Goal: Check status: Check status

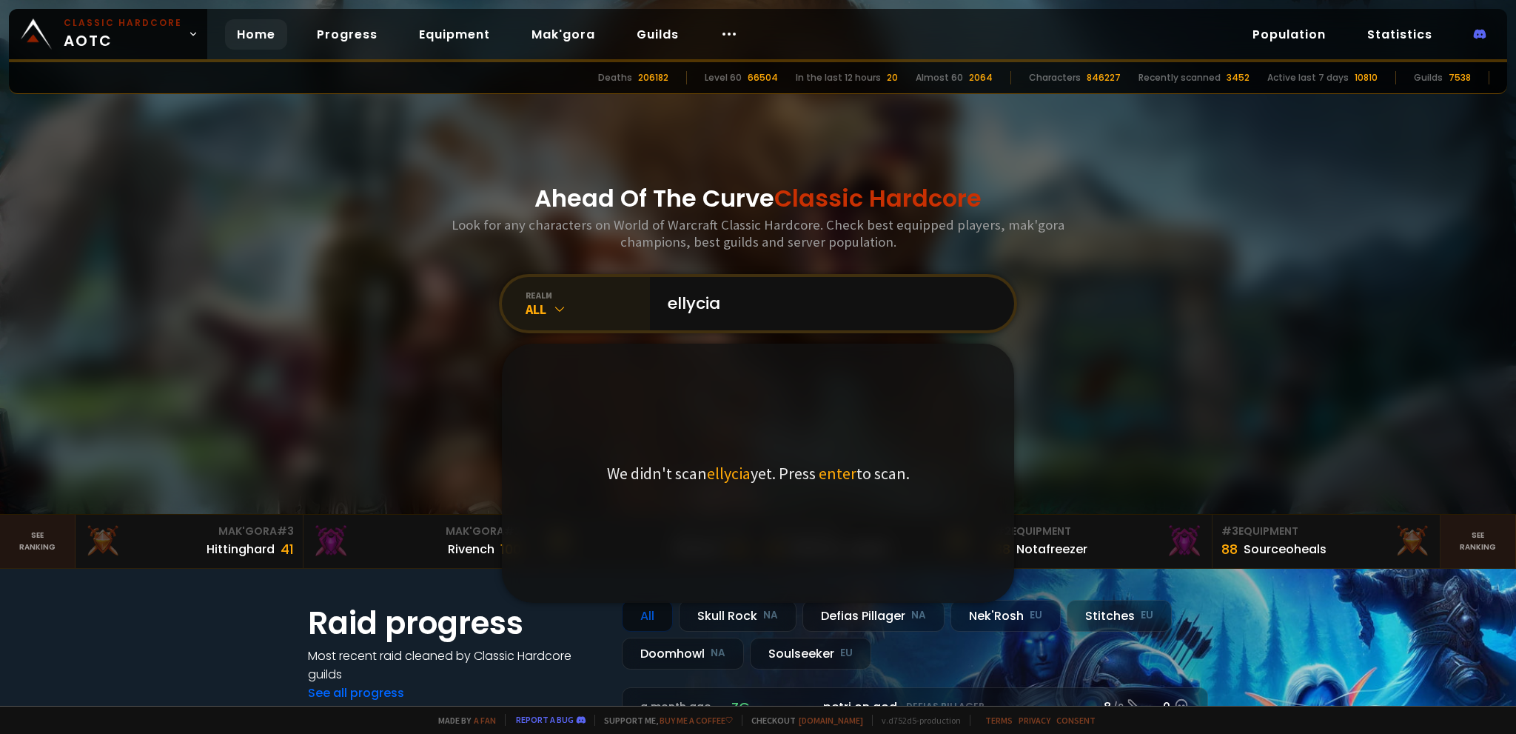
type input "ellycia"
click at [552, 309] on icon at bounding box center [559, 308] width 15 height 15
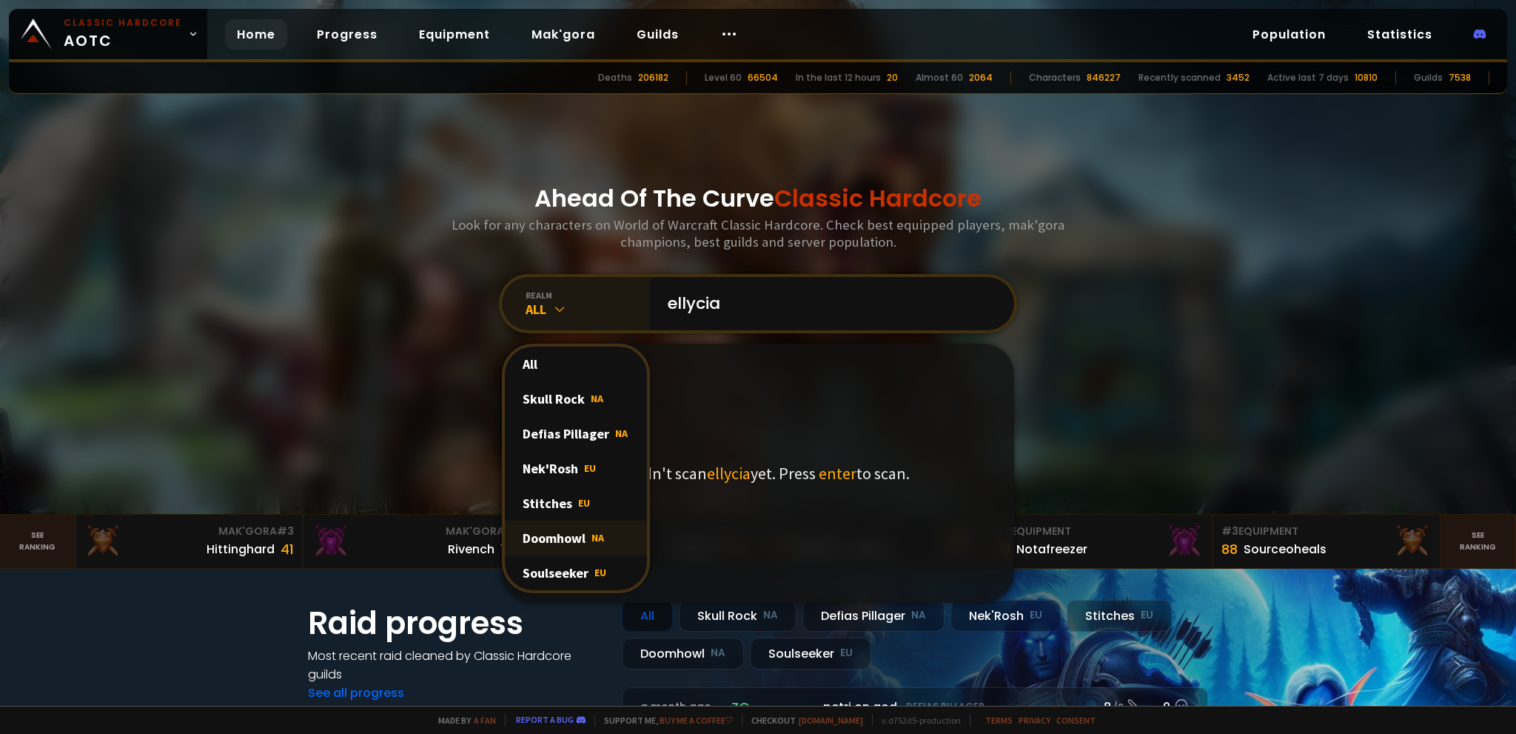
click at [579, 541] on div "Doomhowl NA" at bounding box center [576, 537] width 142 height 35
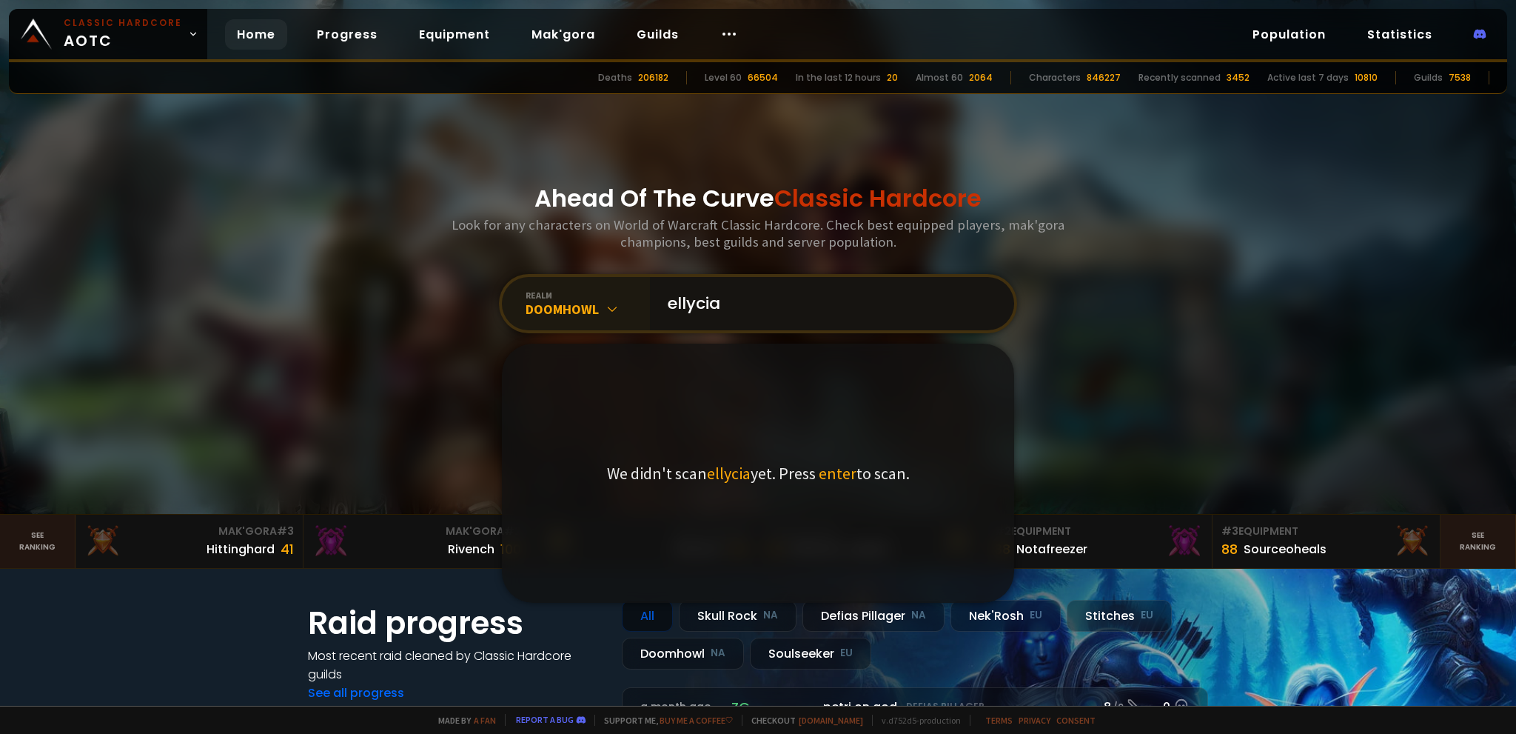
click at [751, 282] on input "ellycia" at bounding box center [828, 303] width 338 height 53
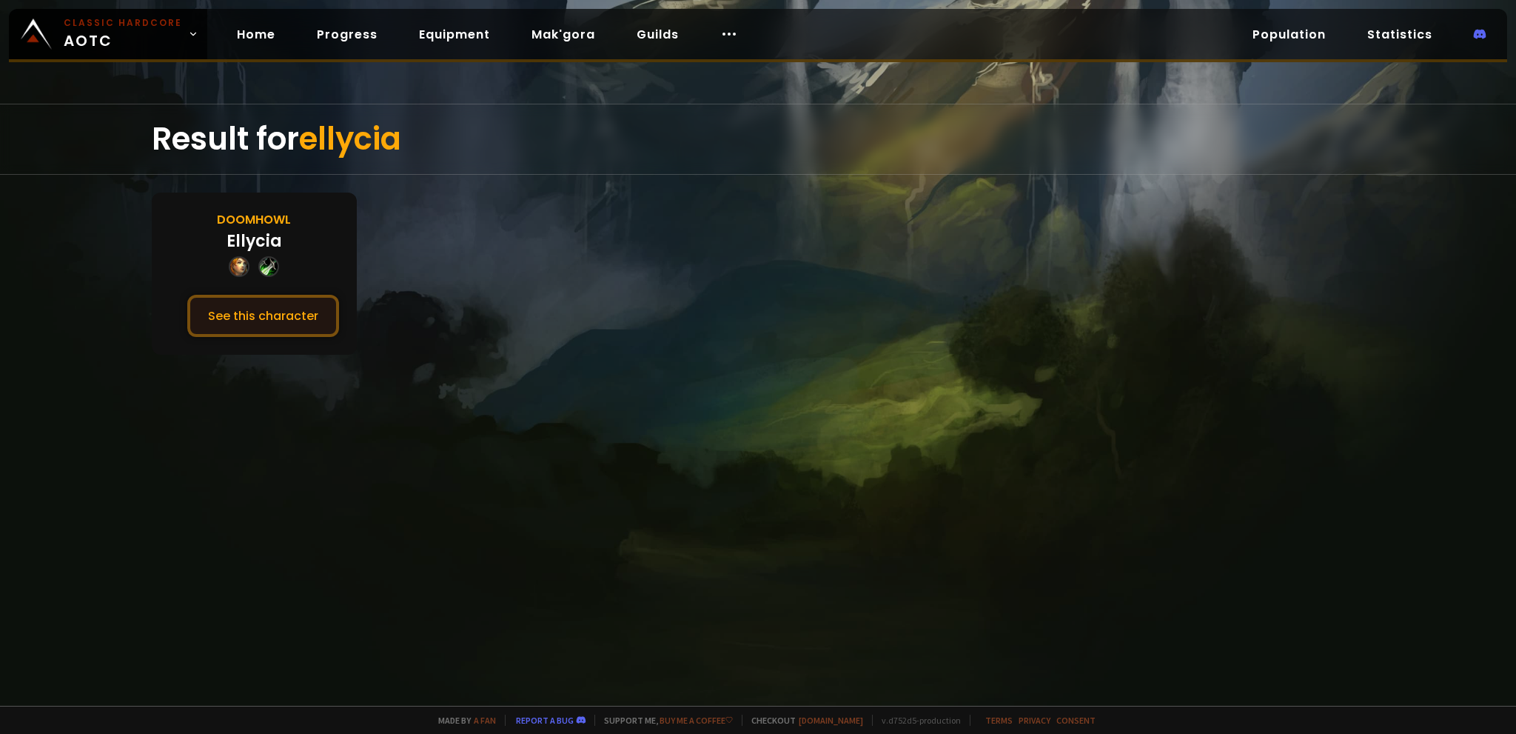
click at [244, 310] on button "See this character" at bounding box center [263, 316] width 152 height 42
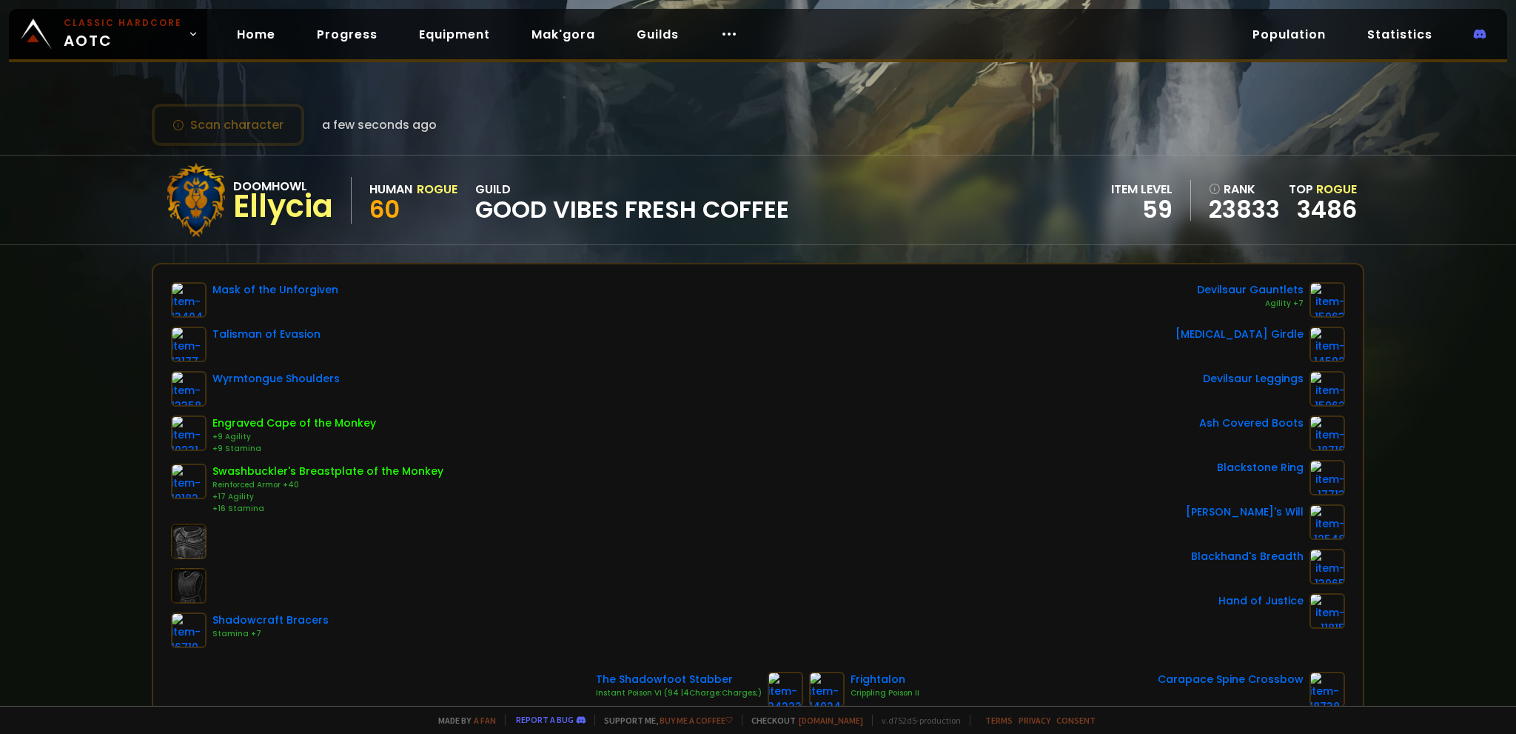
scroll to position [372, 0]
